Goal: Use online tool/utility: Utilize a website feature to perform a specific function

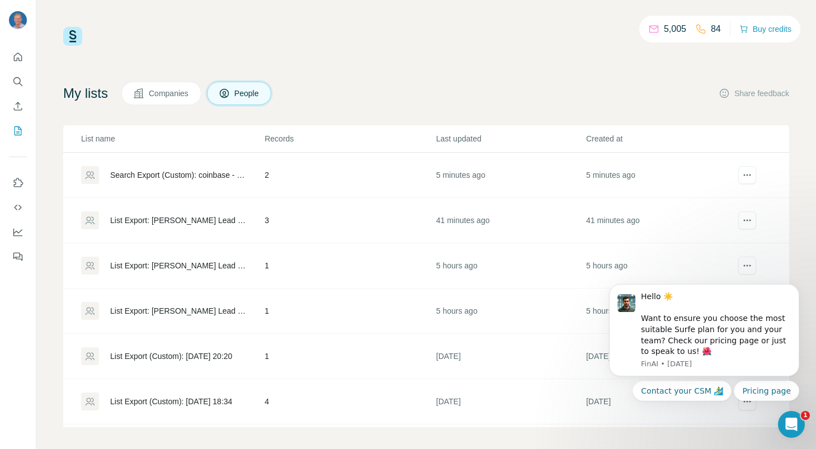
click at [155, 175] on div "Search Export (Custom): coinbase - [DATE] 23:14" at bounding box center [177, 174] width 135 height 11
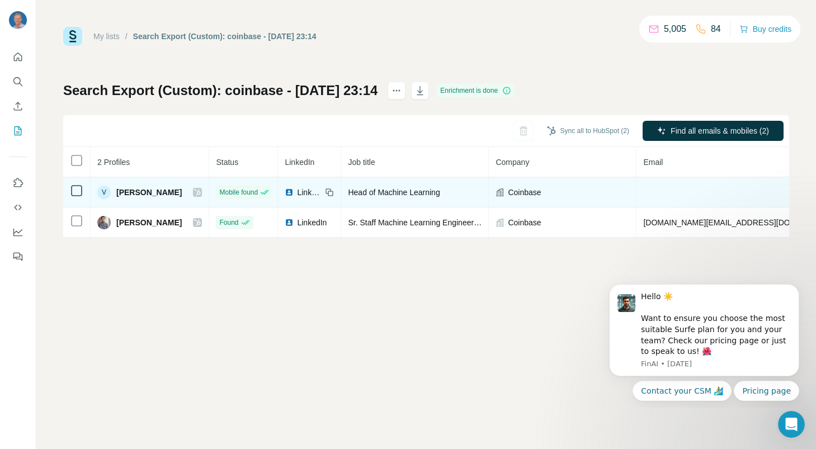
click at [77, 196] on icon at bounding box center [76, 190] width 13 height 13
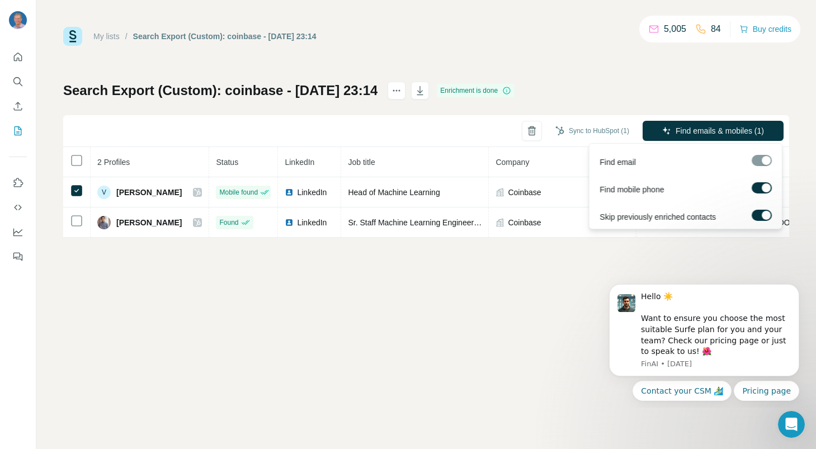
click at [765, 163] on div at bounding box center [762, 160] width 20 height 11
click at [765, 160] on div at bounding box center [762, 160] width 20 height 11
click at [719, 130] on span "Find emails & mobiles (1)" at bounding box center [719, 130] width 88 height 11
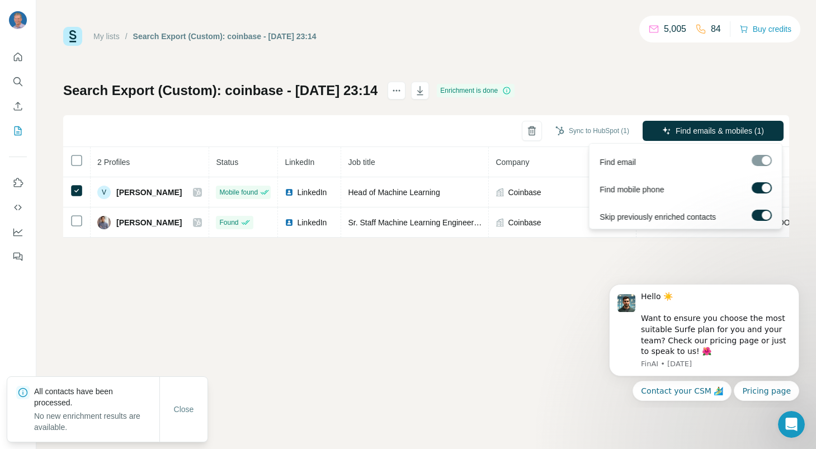
scroll to position [1, 0]
click at [632, 167] on div "Find email" at bounding box center [686, 158] width 188 height 27
click at [764, 161] on div at bounding box center [762, 159] width 20 height 11
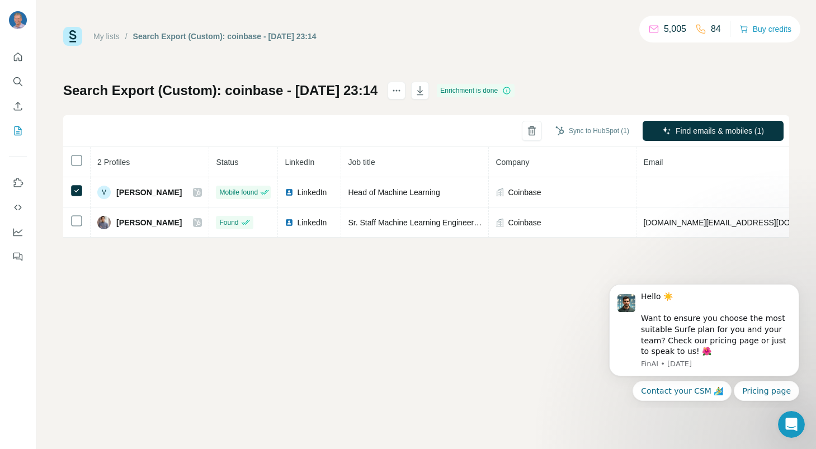
click at [583, 330] on div "My lists / Search Export (Custom): coinbase - 05/09/2025 23:14 5,005 84 Buy cre…" at bounding box center [425, 224] width 779 height 449
